Goal: Download file/media

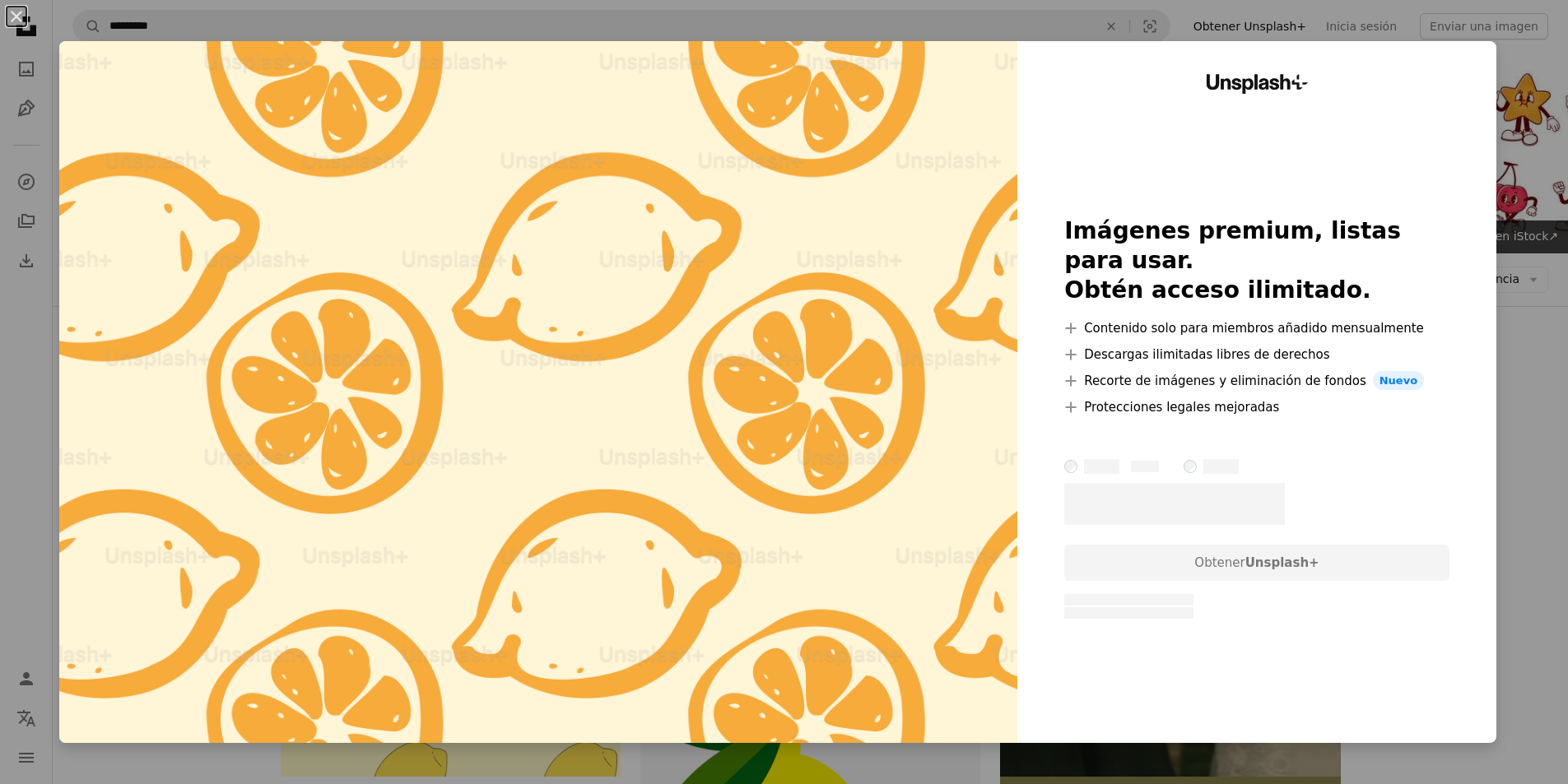
scroll to position [1070, 0]
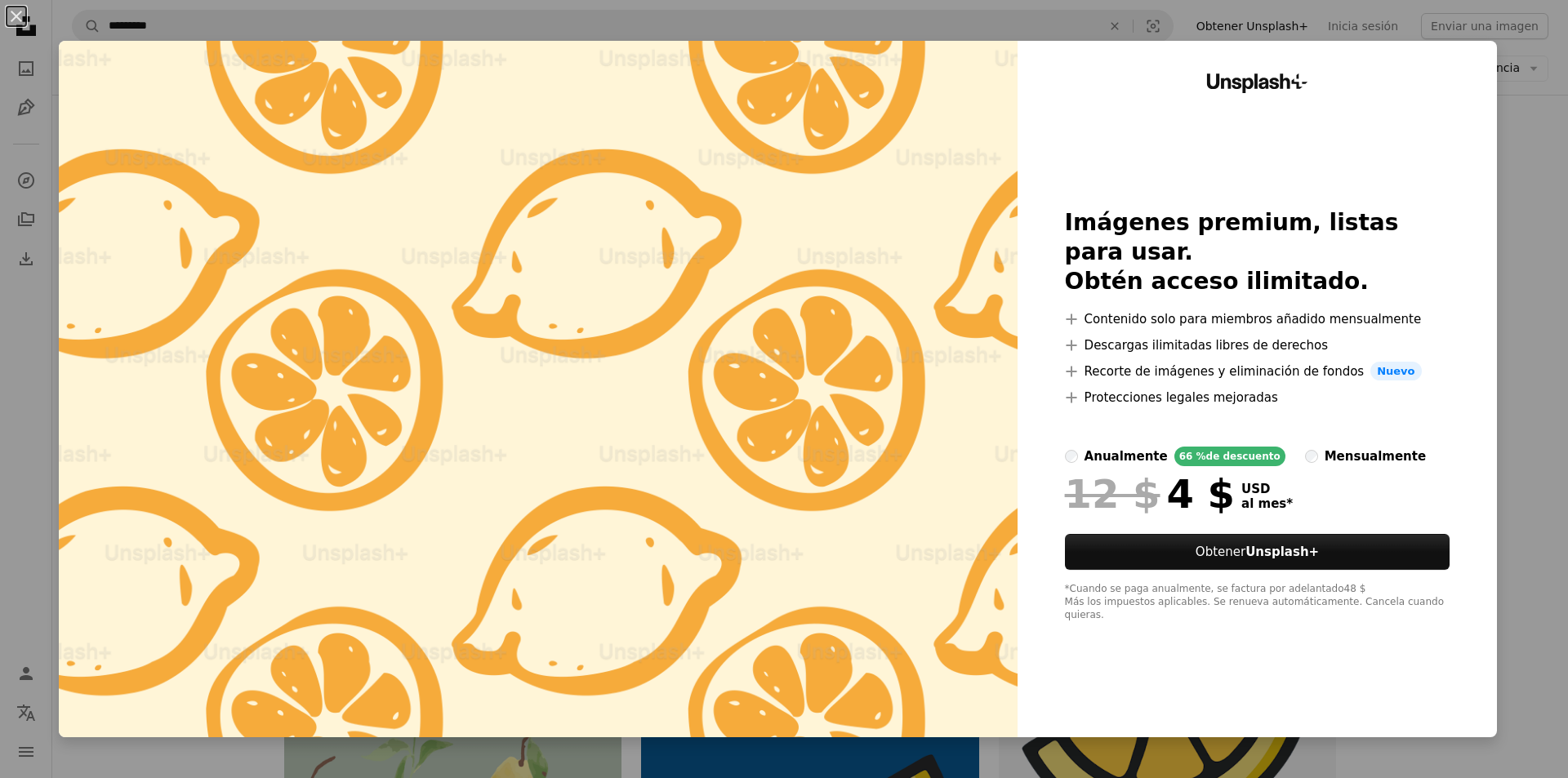
click at [1506, 257] on div "An X shape Unsplash+ Imágenes premium, listas para usar. Obtén acceso ilimitado…" at bounding box center [784, 389] width 1568 height 778
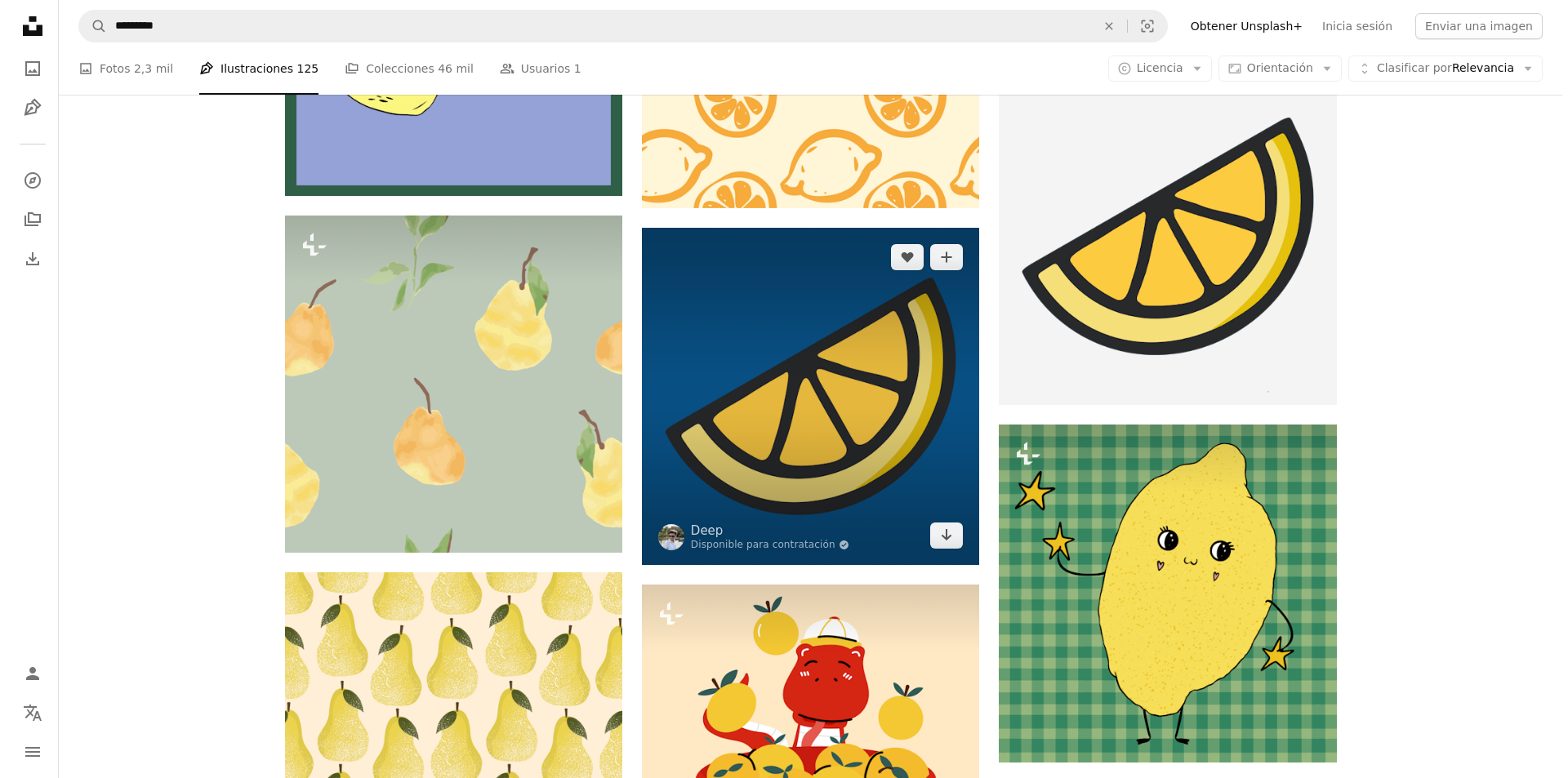
scroll to position [1552, 0]
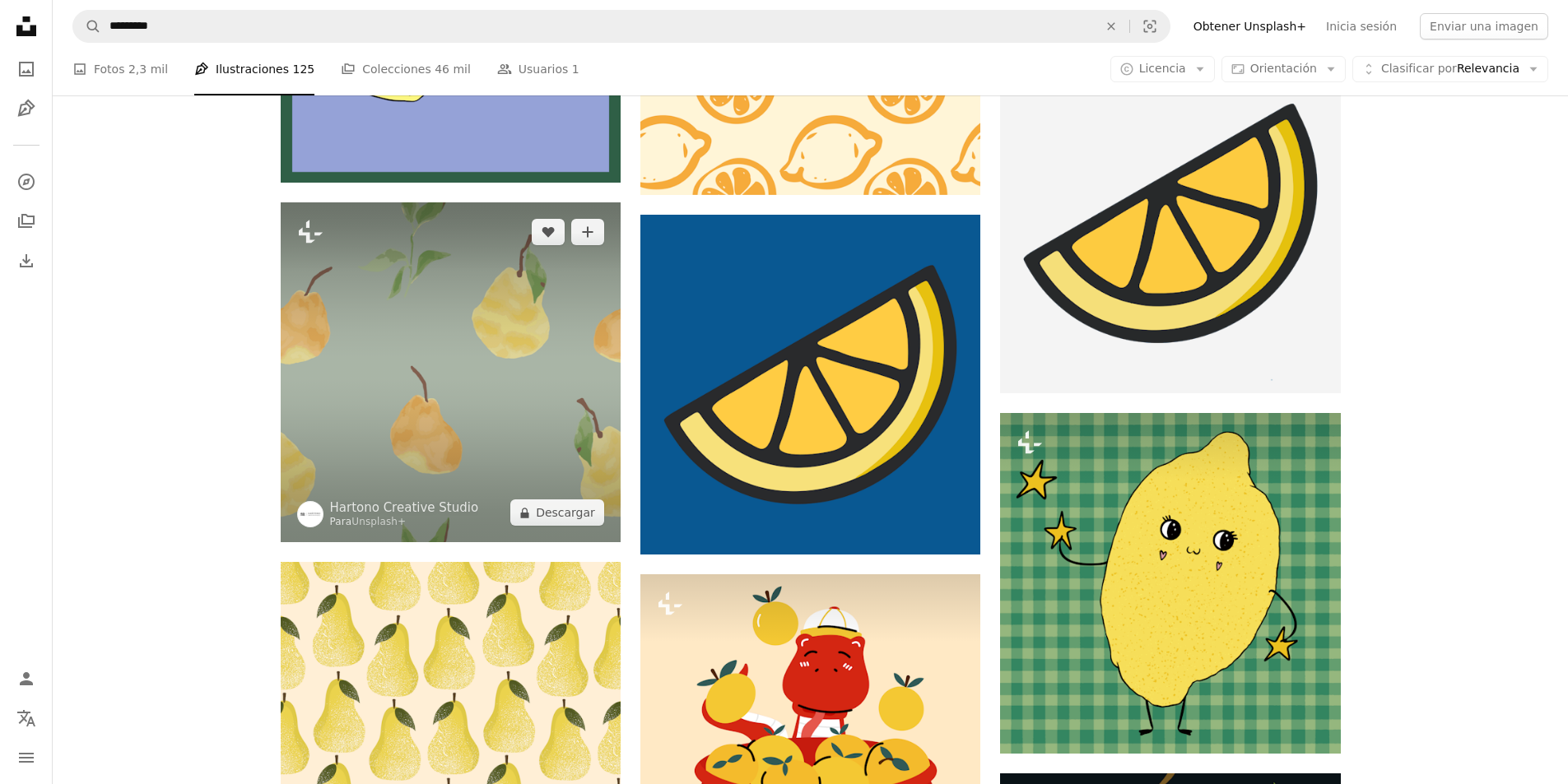
click at [568, 330] on img at bounding box center [451, 372] width 340 height 340
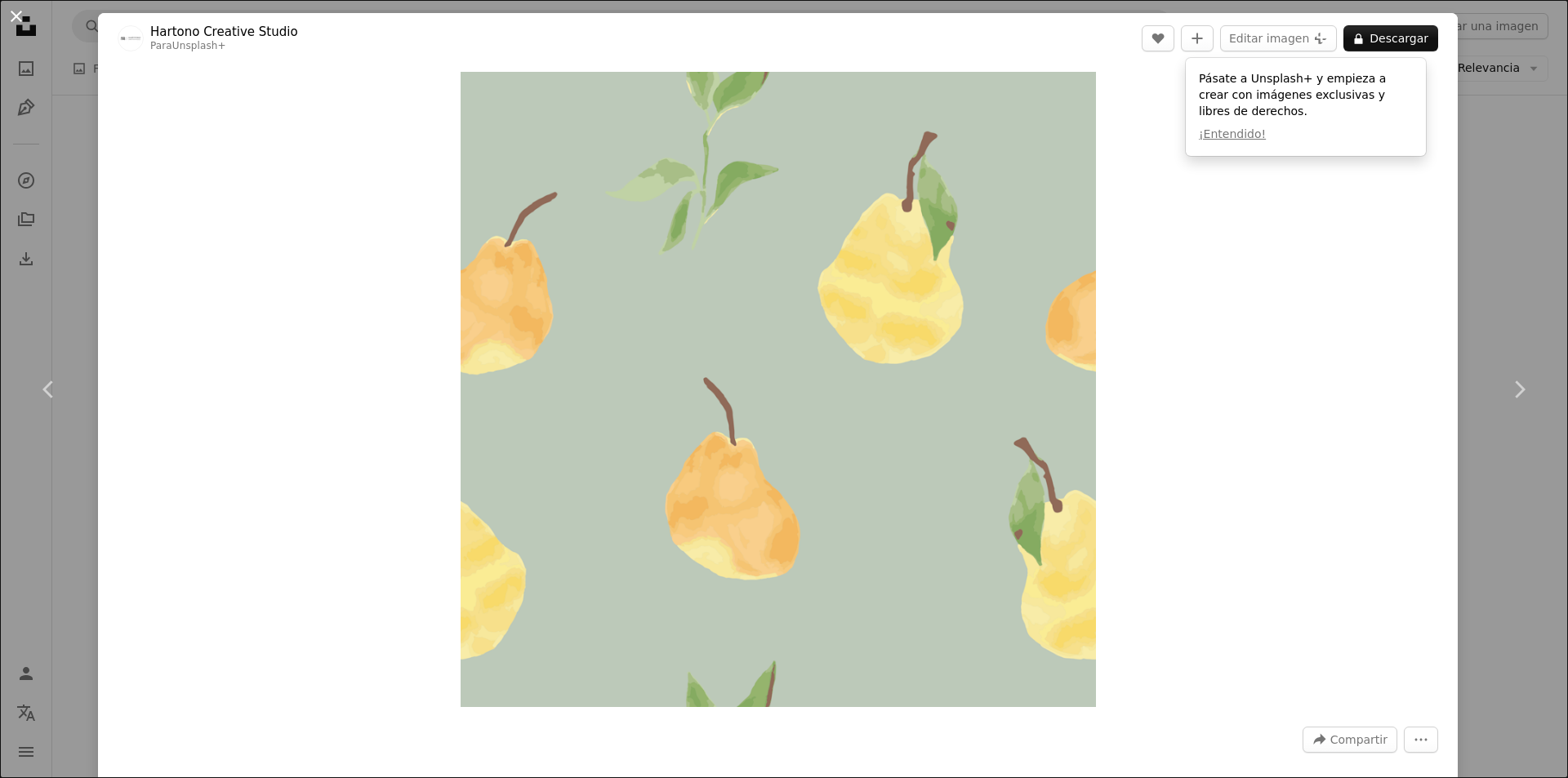
click at [21, 15] on button "An X shape" at bounding box center [17, 17] width 20 height 20
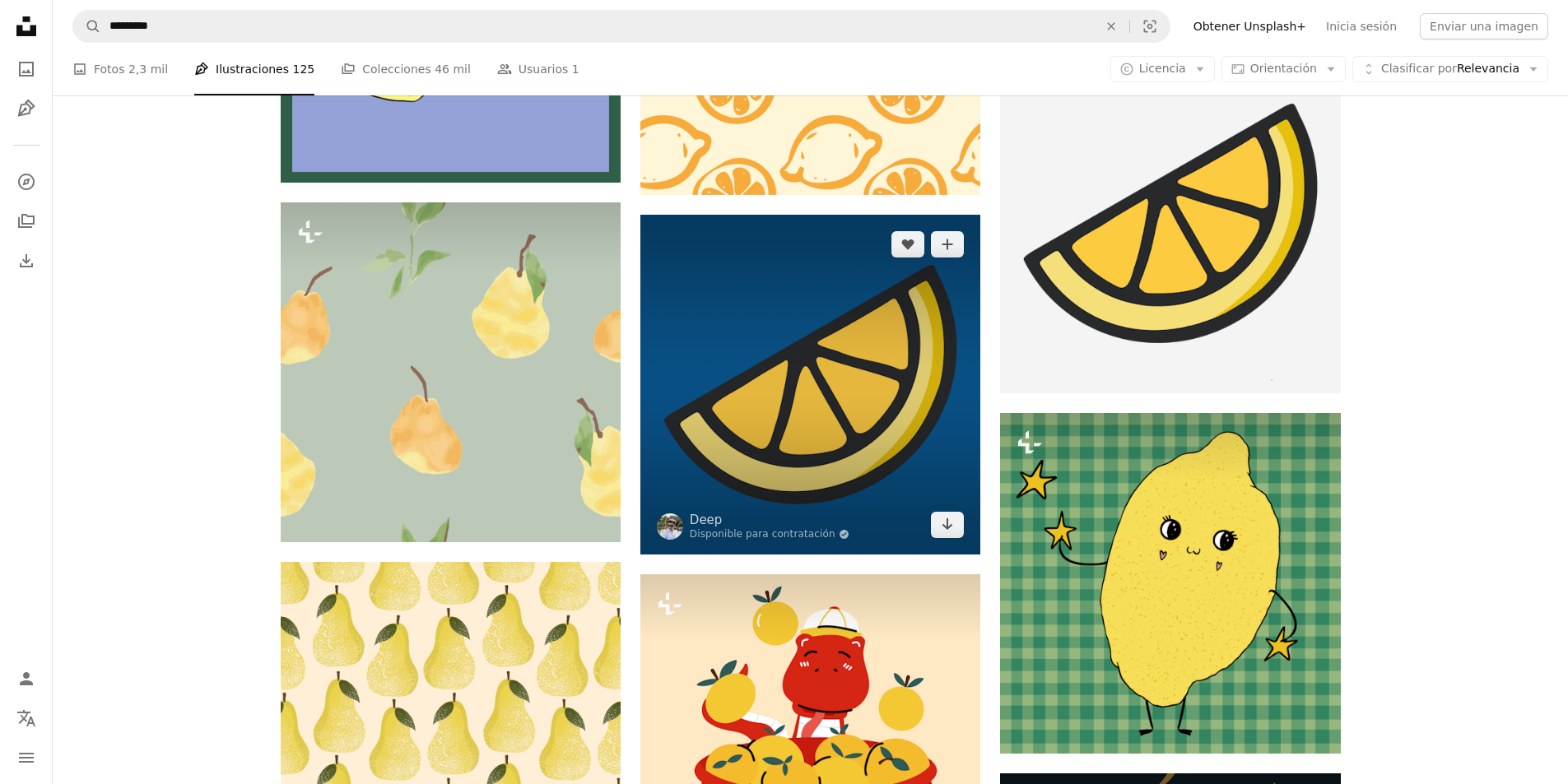
click at [757, 356] on img at bounding box center [810, 385] width 340 height 340
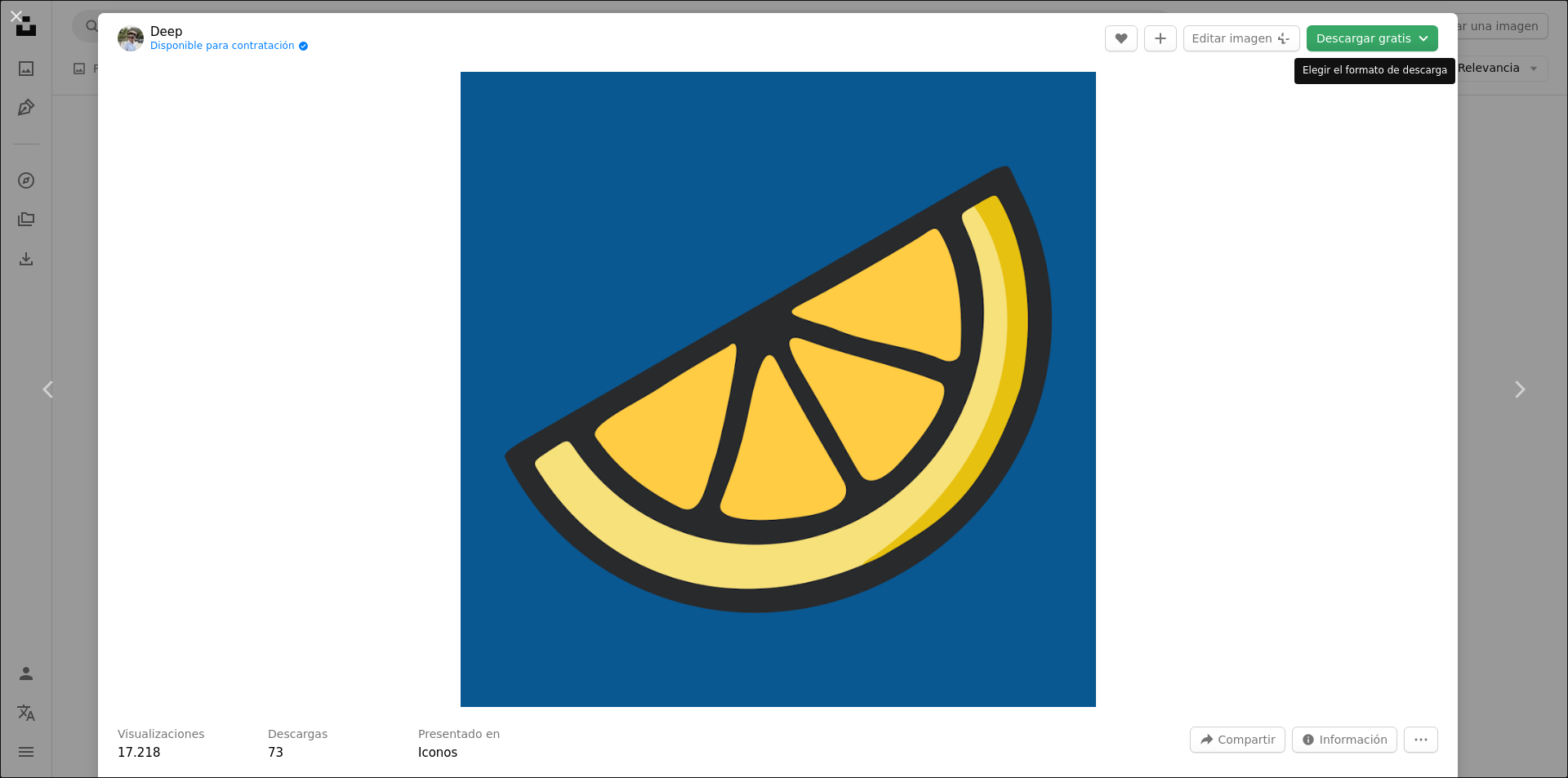
click at [1332, 39] on button "Descargar gratis Chevron down" at bounding box center [1372, 38] width 131 height 26
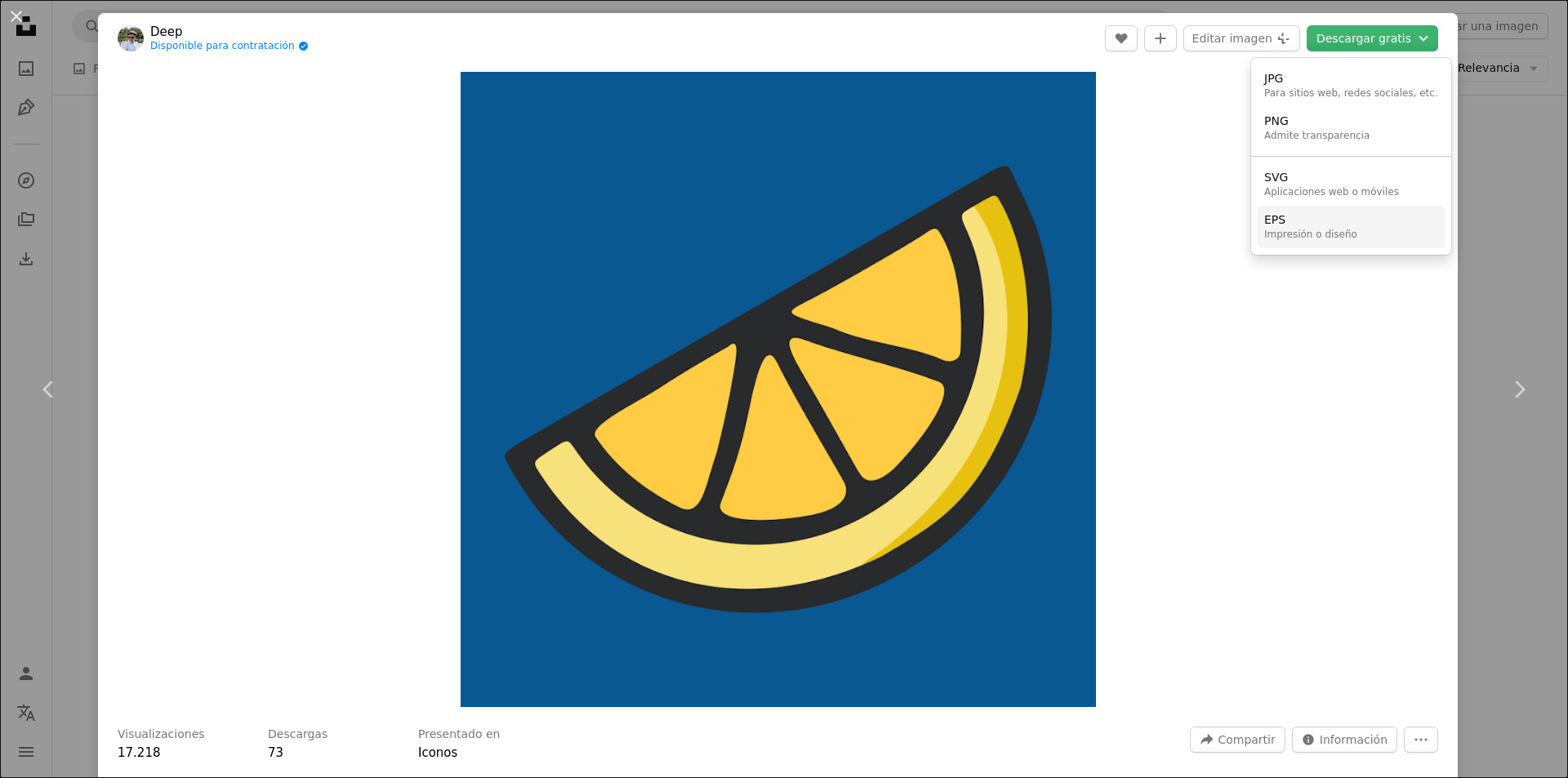
click at [1293, 229] on div "Impresión o diseño" at bounding box center [1310, 235] width 93 height 13
